Goal: Navigation & Orientation: Find specific page/section

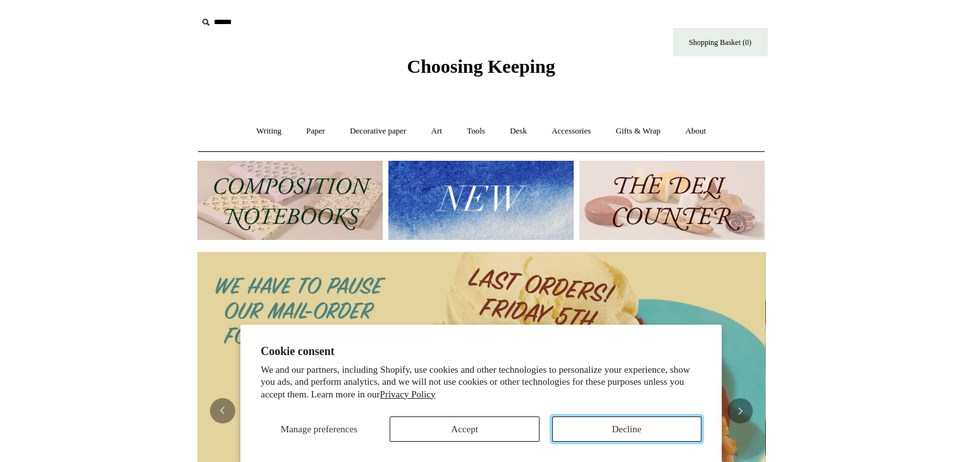
click at [610, 431] on button "Decline" at bounding box center [626, 428] width 149 height 25
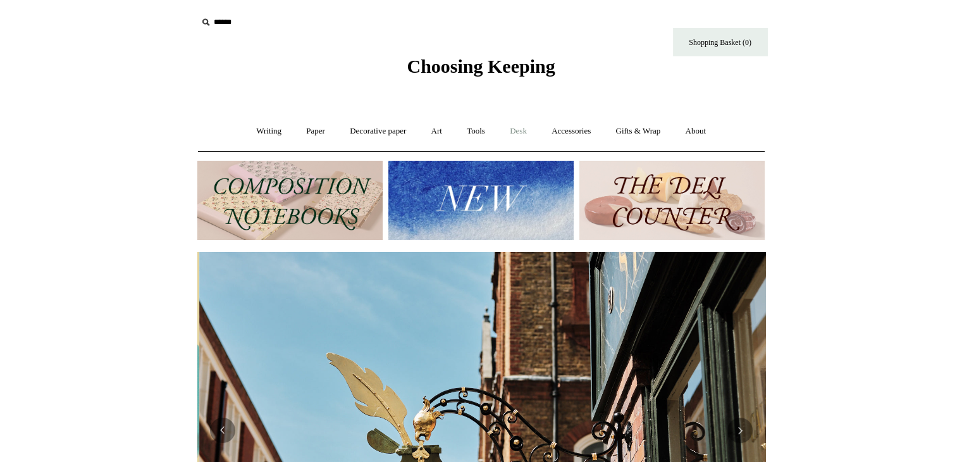
scroll to position [0, 568]
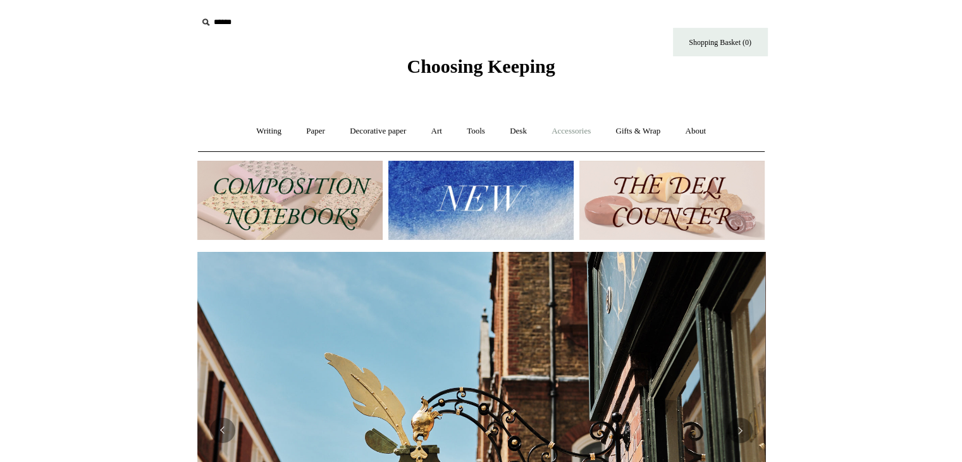
click at [566, 127] on link "Accessories +" at bounding box center [571, 131] width 62 height 34
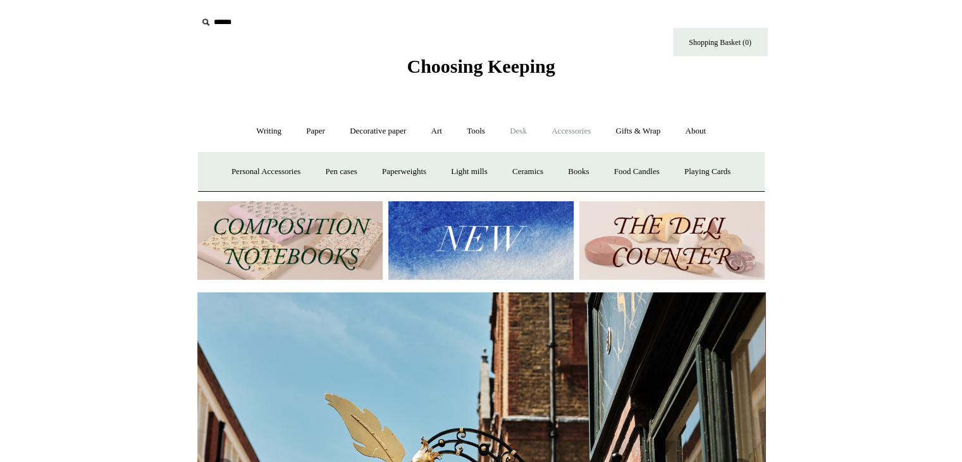
click at [524, 131] on link "Desk +" at bounding box center [518, 131] width 40 height 34
click at [578, 129] on link "Accessories +" at bounding box center [571, 131] width 62 height 34
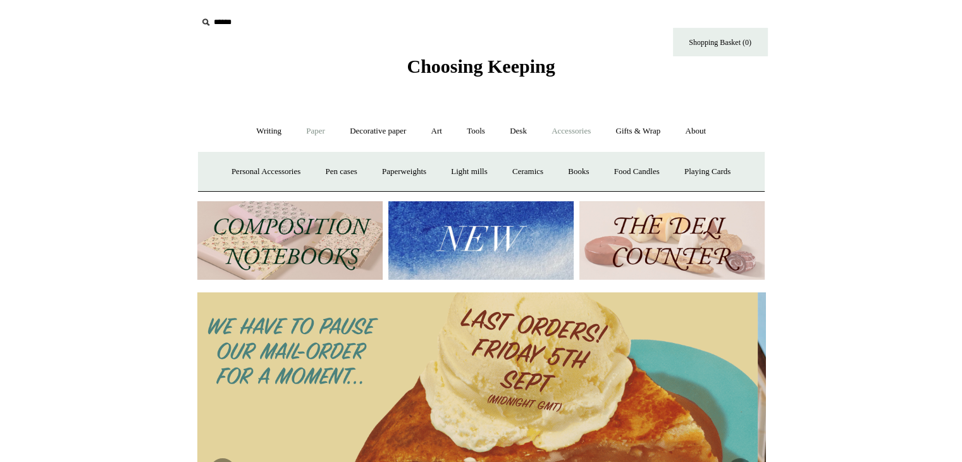
scroll to position [0, 0]
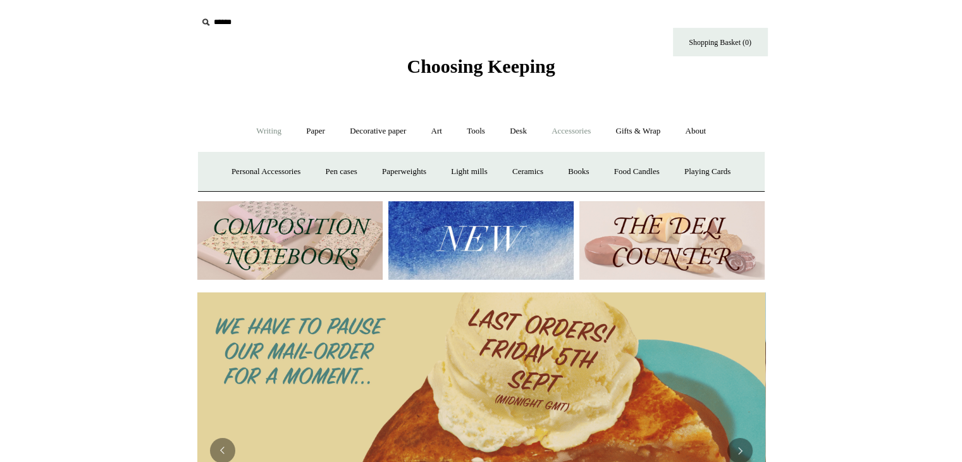
click at [268, 134] on link "Writing +" at bounding box center [269, 131] width 48 height 34
click at [302, 129] on link "Paper +" at bounding box center [316, 131] width 42 height 34
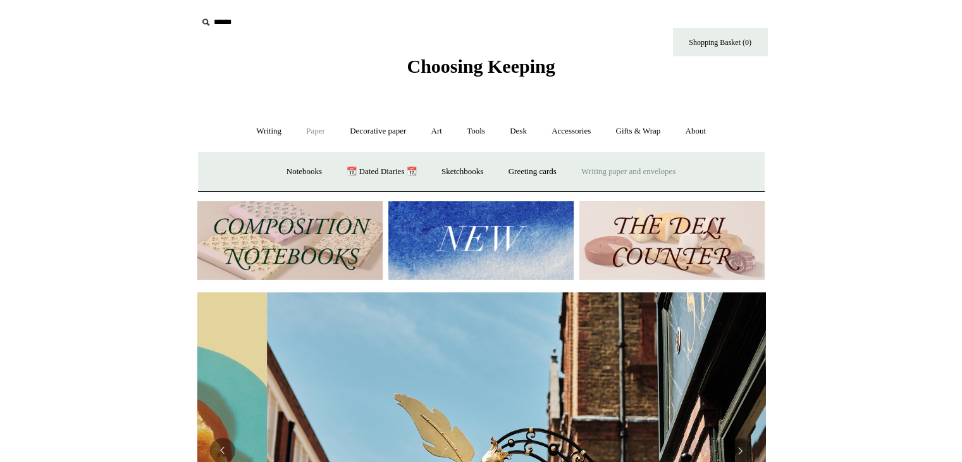
scroll to position [0, 568]
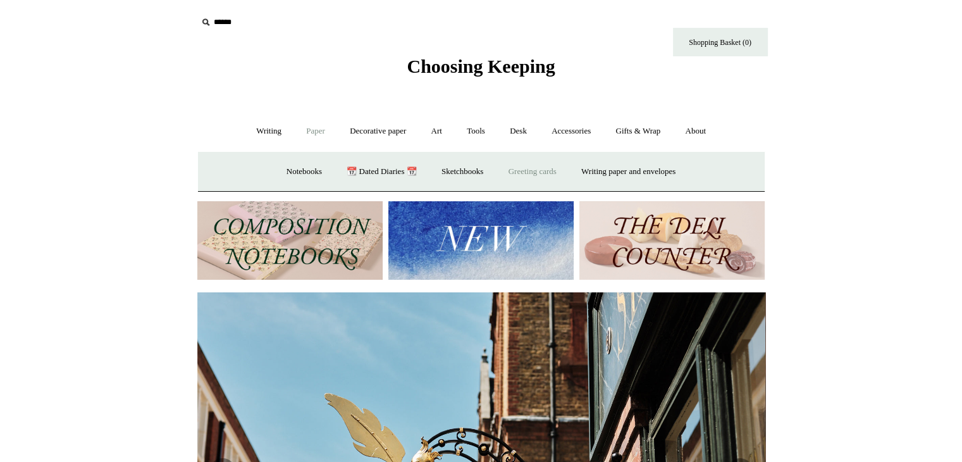
click at [541, 180] on link "Greeting cards +" at bounding box center [532, 172] width 71 height 34
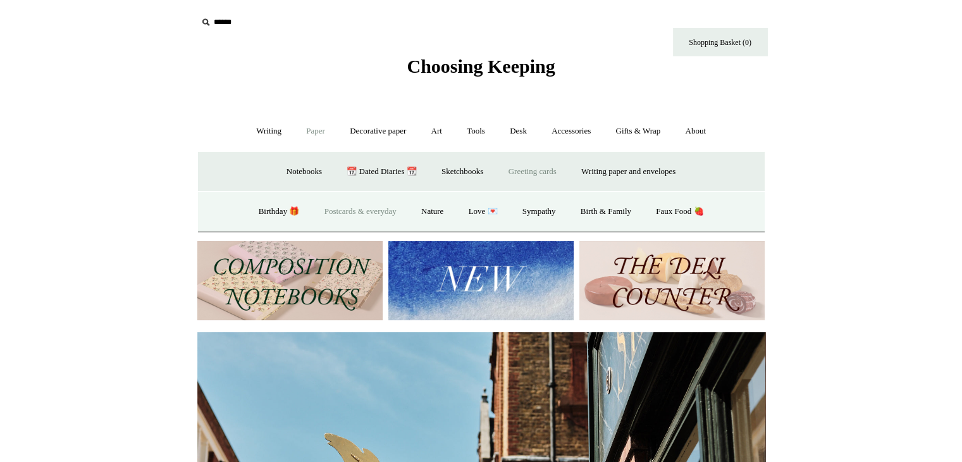
click at [334, 218] on link "Postcards & everyday" at bounding box center [360, 212] width 95 height 34
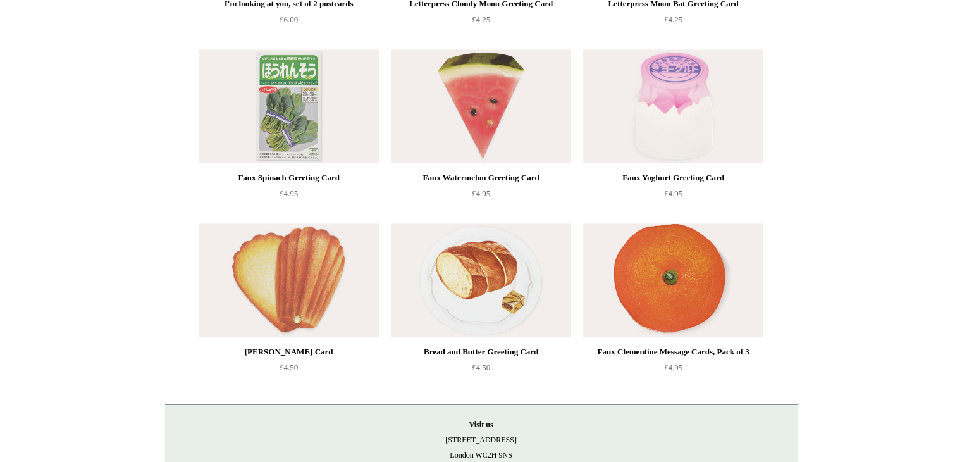
scroll to position [1513, 0]
